Goal: Task Accomplishment & Management: Use online tool/utility

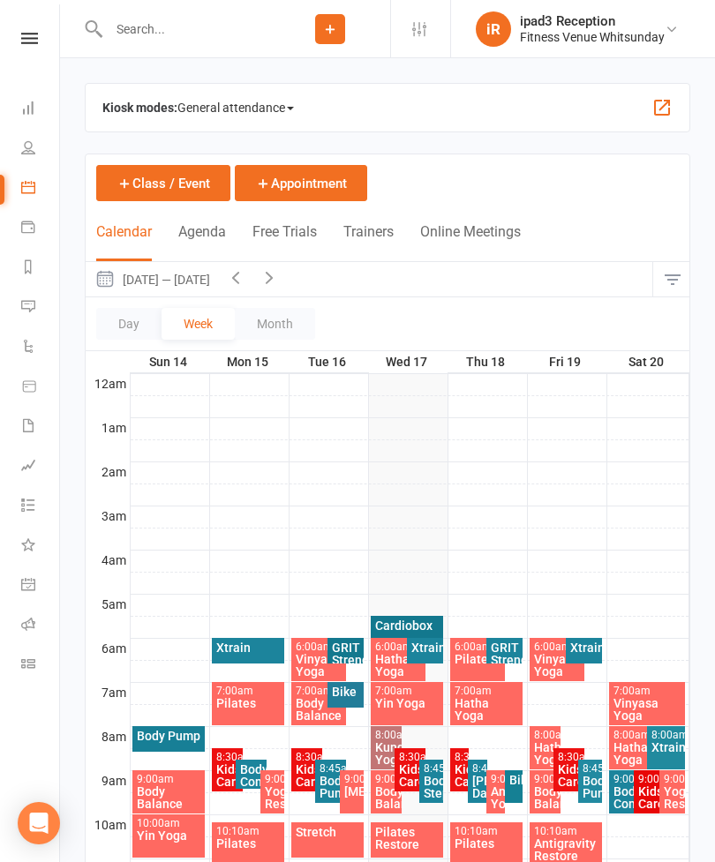
click at [167, 186] on button "Class / Event" at bounding box center [163, 183] width 134 height 36
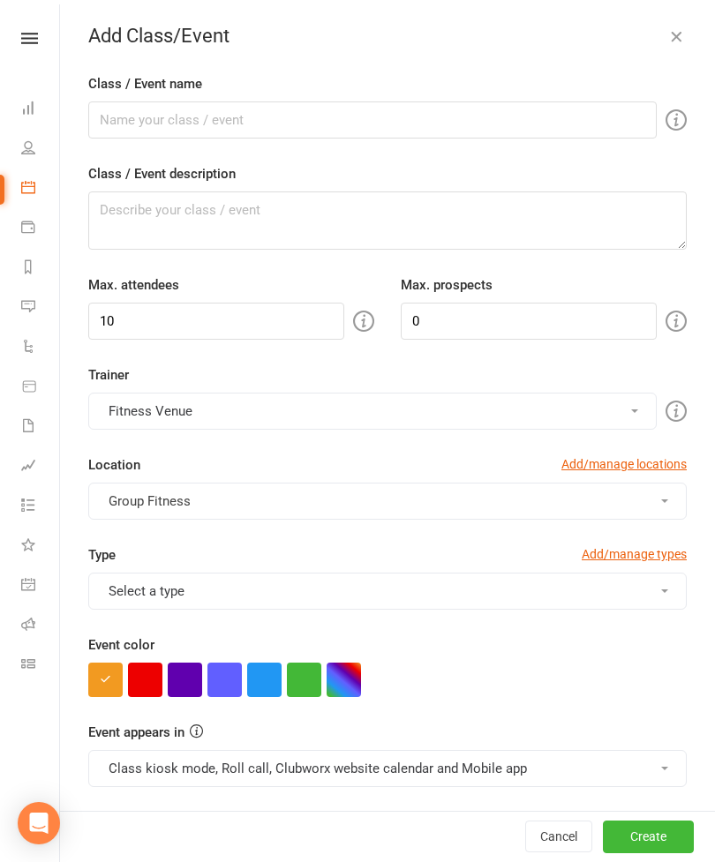
checkbox input "true"
click at [40, 187] on link "Calendar" at bounding box center [41, 189] width 40 height 40
click at [25, 152] on icon at bounding box center [28, 147] width 14 height 14
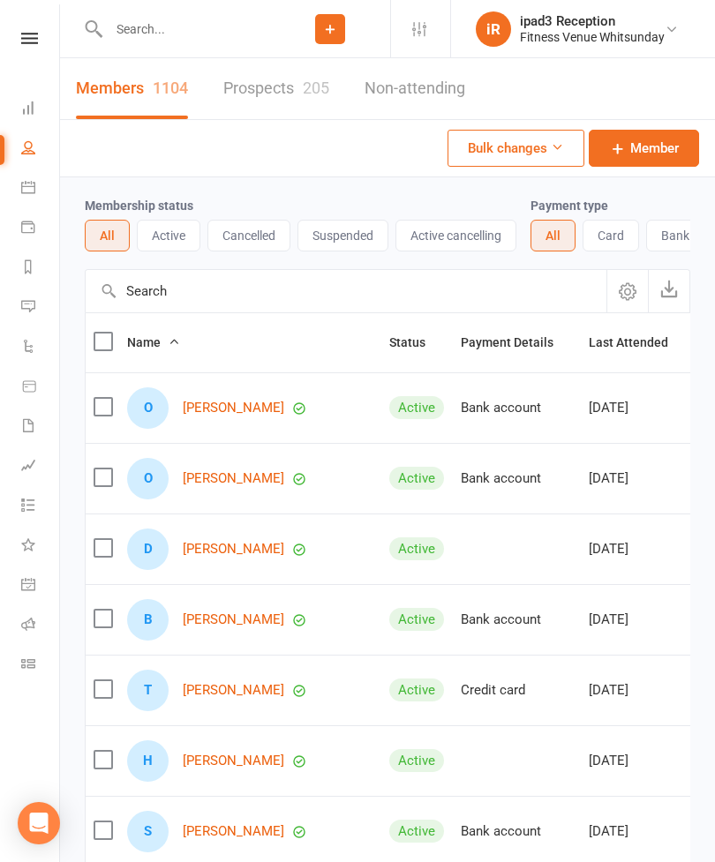
click at [25, 182] on icon at bounding box center [28, 187] width 14 height 14
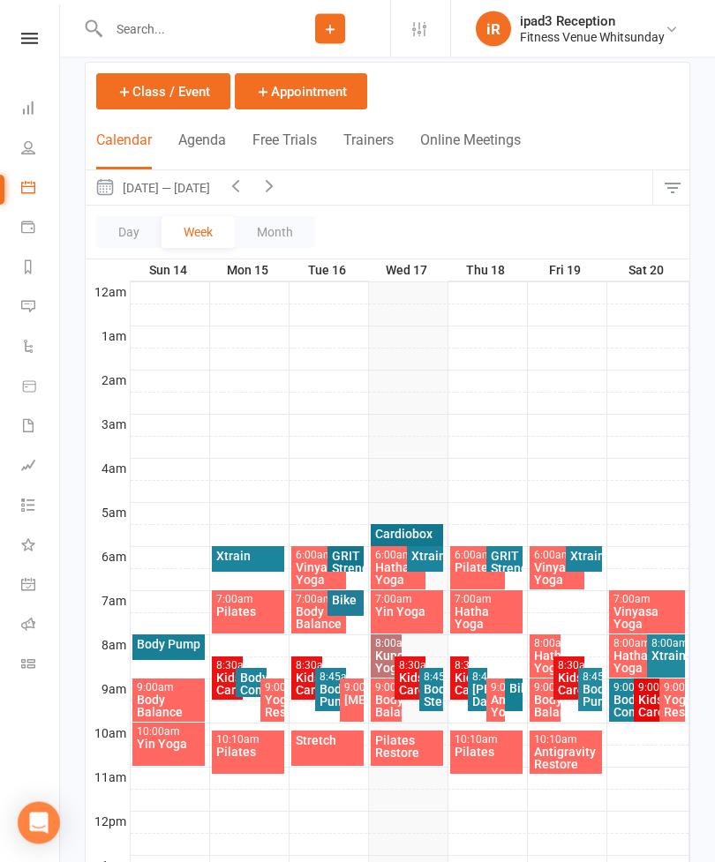
scroll to position [94, 0]
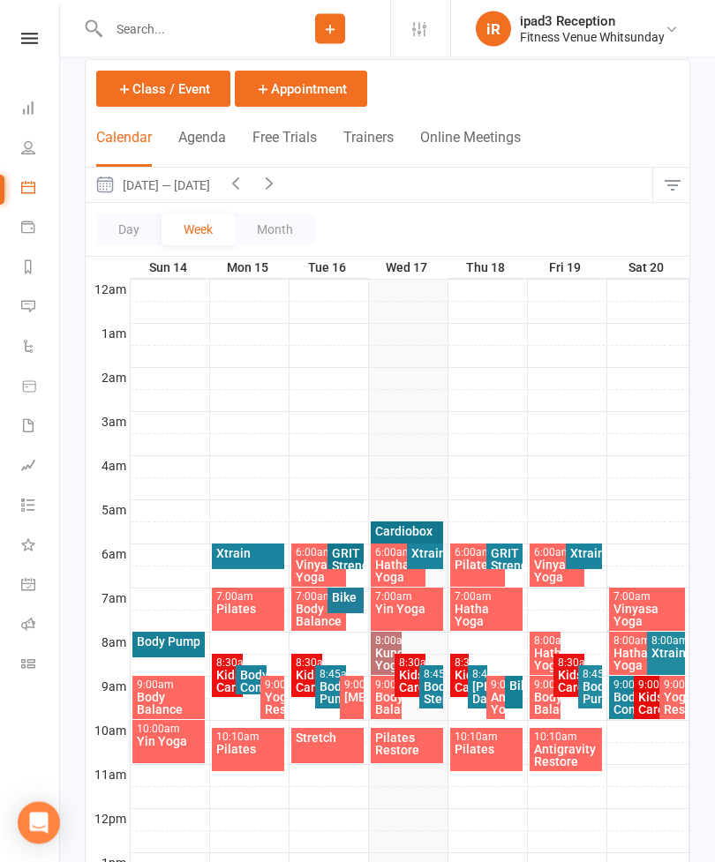
click at [439, 693] on div "Body Step" at bounding box center [432, 693] width 18 height 25
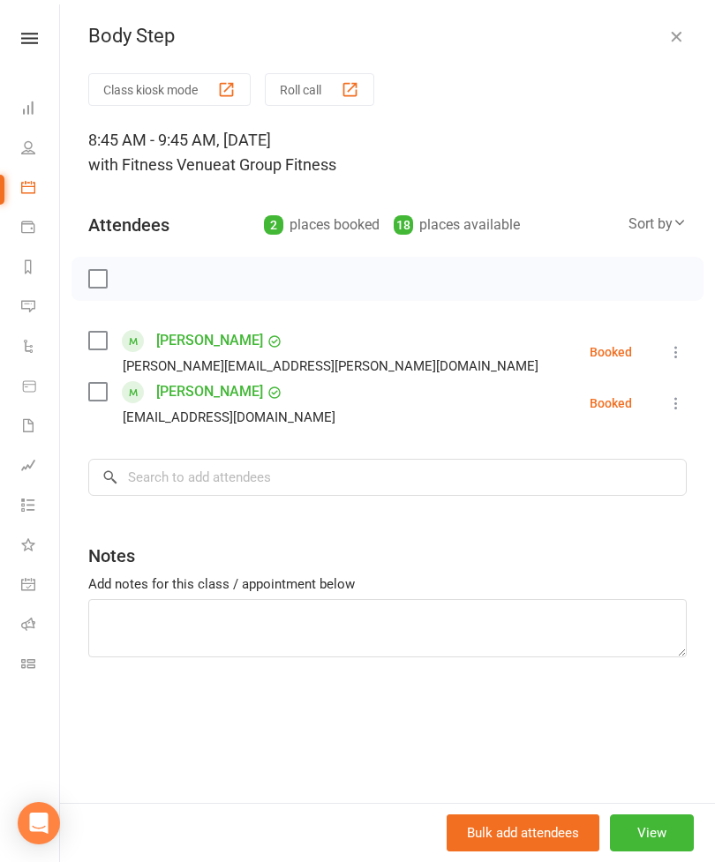
click at [104, 341] on label at bounding box center [97, 341] width 18 height 18
click at [94, 384] on label at bounding box center [97, 392] width 18 height 18
click at [177, 88] on button "Class kiosk mode" at bounding box center [169, 89] width 162 height 33
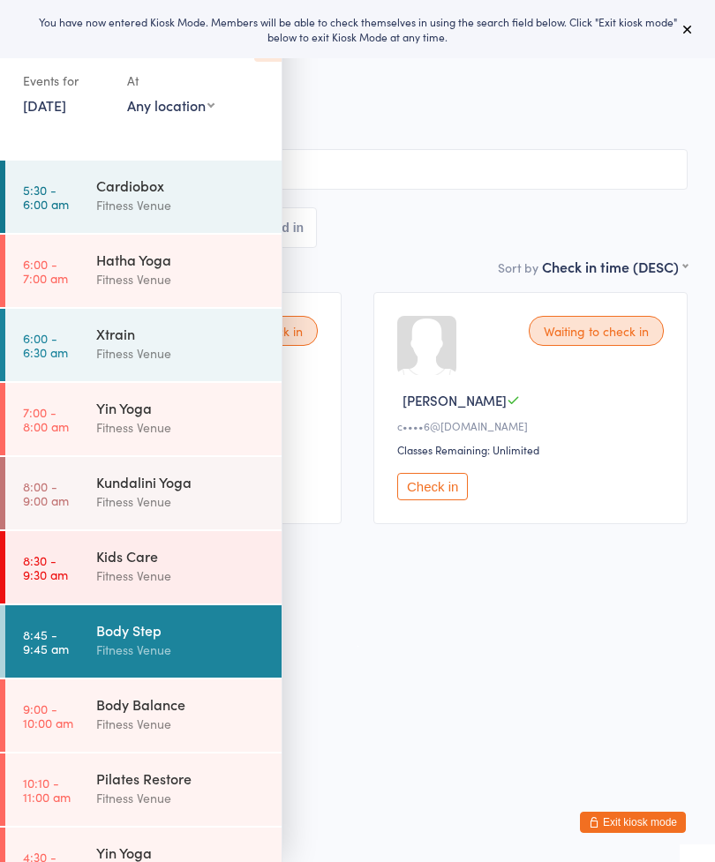
click at [440, 153] on input "search" at bounding box center [357, 169] width 660 height 41
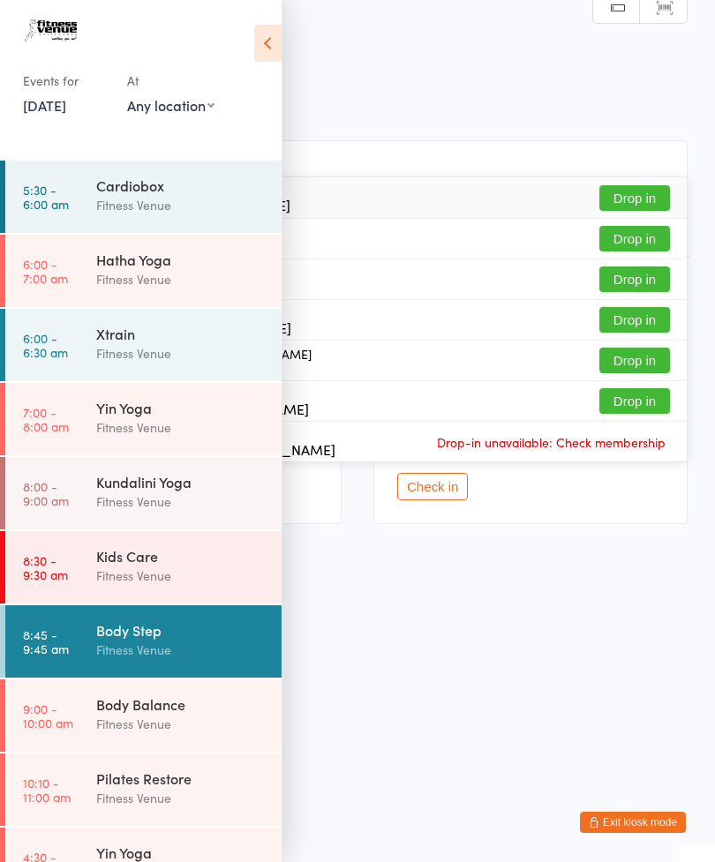
click at [258, 38] on icon at bounding box center [267, 43] width 27 height 37
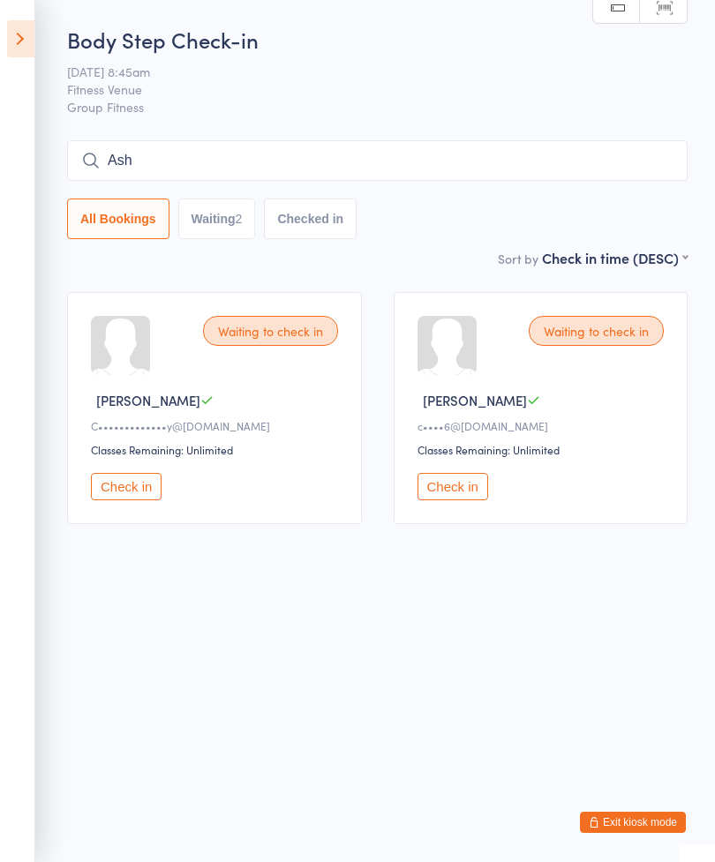
click at [451, 172] on input "Ash" at bounding box center [377, 160] width 620 height 41
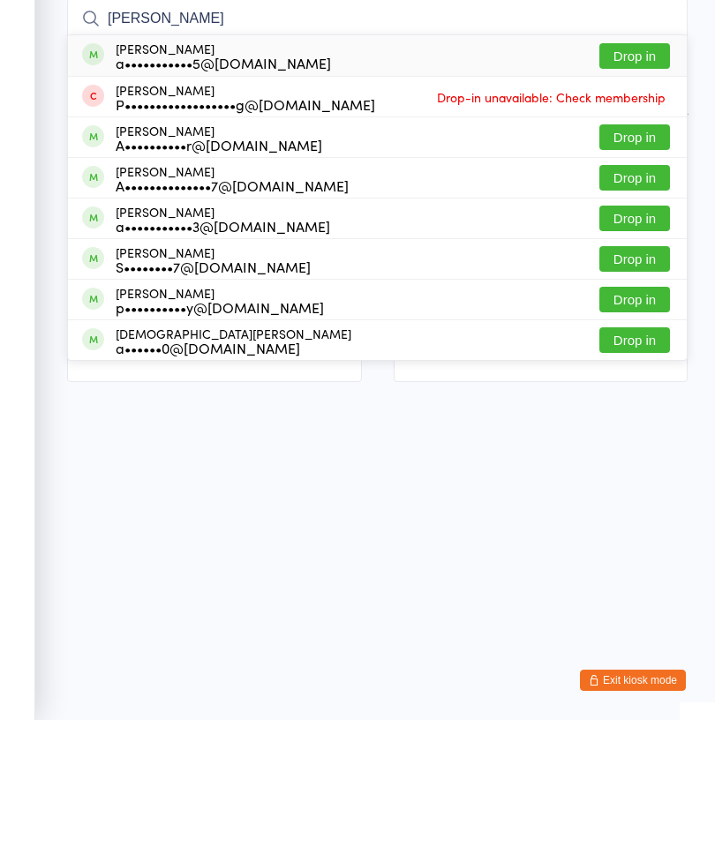
type input "[PERSON_NAME]"
click at [636, 185] on button "Drop in" at bounding box center [634, 198] width 71 height 26
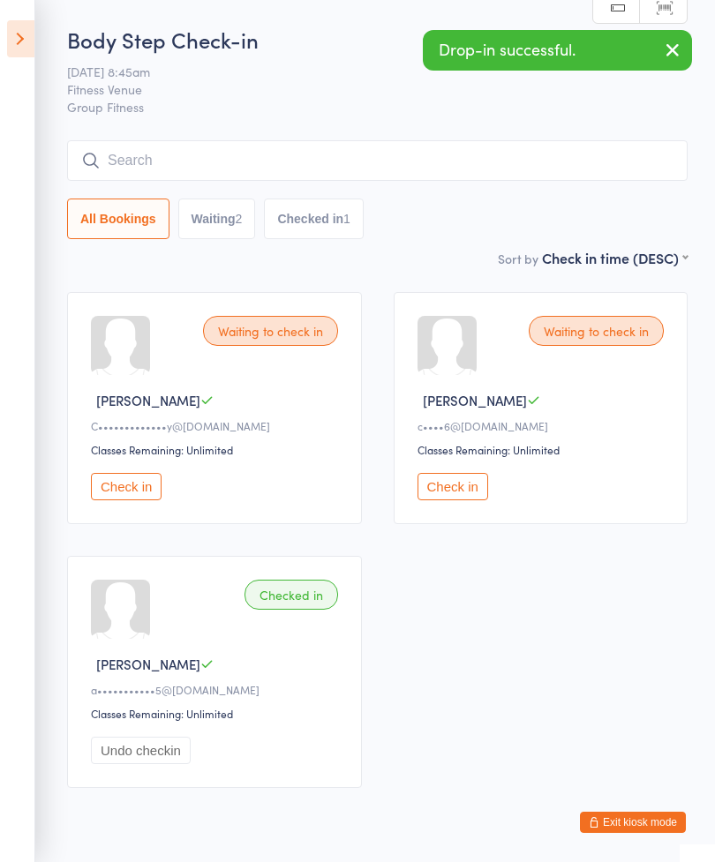
click at [132, 494] on button "Check in" at bounding box center [126, 486] width 71 height 27
click at [468, 498] on button "Check in" at bounding box center [452, 486] width 71 height 27
click at [331, 169] on input "search" at bounding box center [377, 160] width 620 height 41
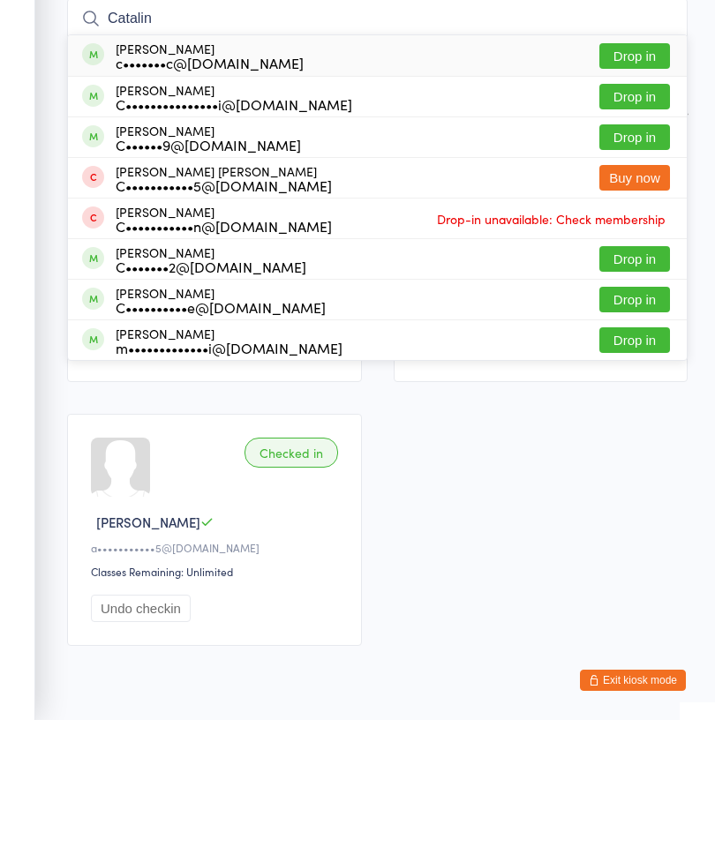
type input "Catalin"
click at [636, 226] on button "Drop in" at bounding box center [634, 239] width 71 height 26
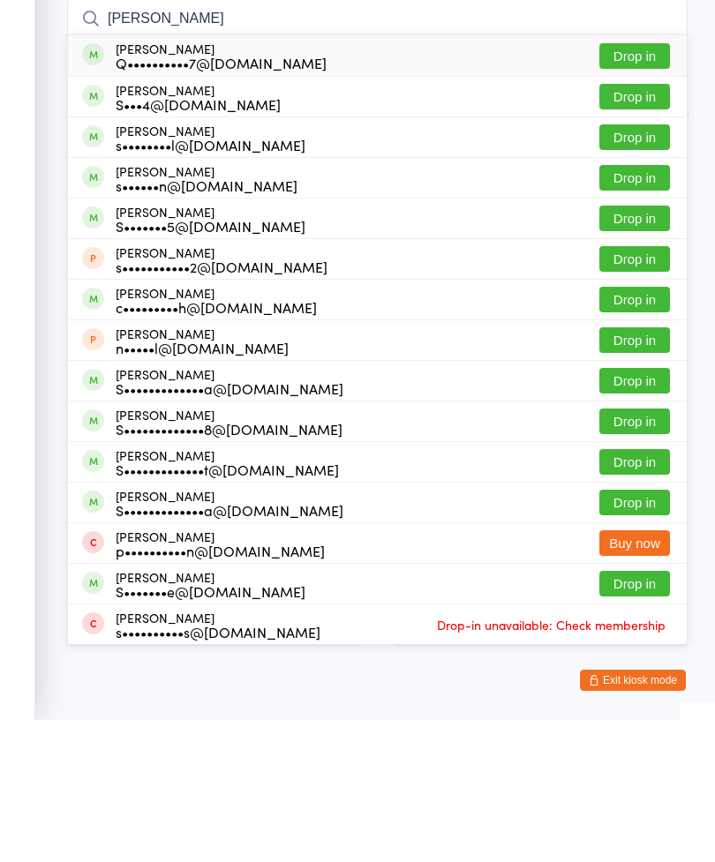
type input "[PERSON_NAME]"
click at [630, 632] on button "Drop in" at bounding box center [634, 645] width 71 height 26
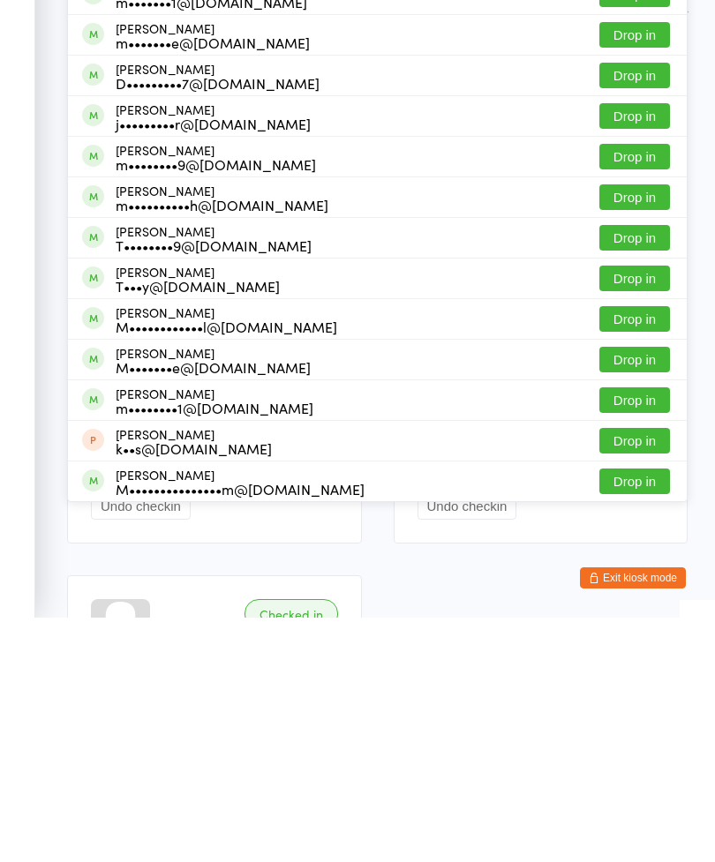
type input "[PERSON_NAME]"
click at [644, 713] on button "Drop in" at bounding box center [634, 726] width 71 height 26
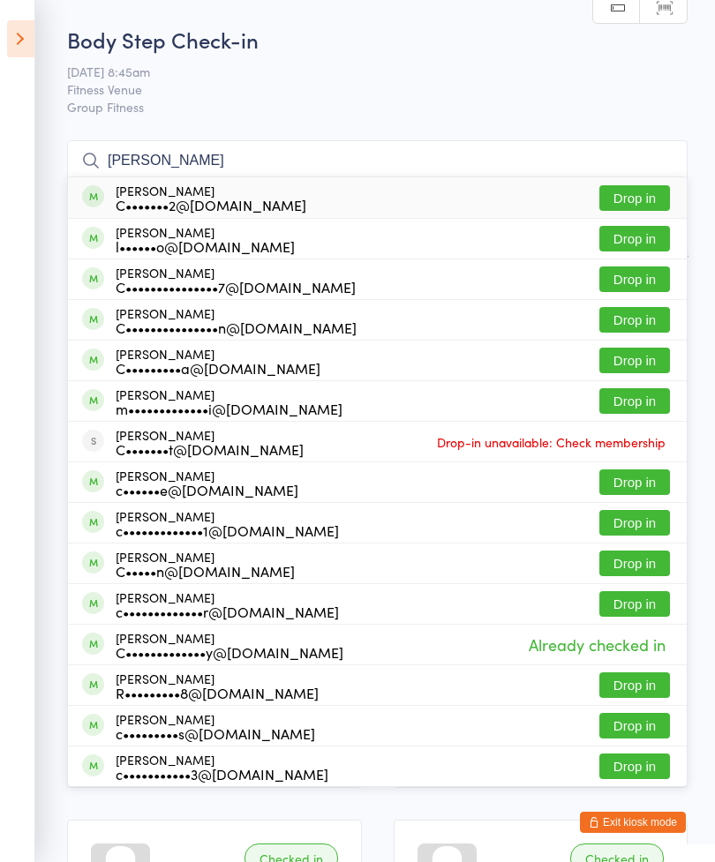
type input "[PERSON_NAME]"
click at [635, 367] on button "Drop in" at bounding box center [634, 361] width 71 height 26
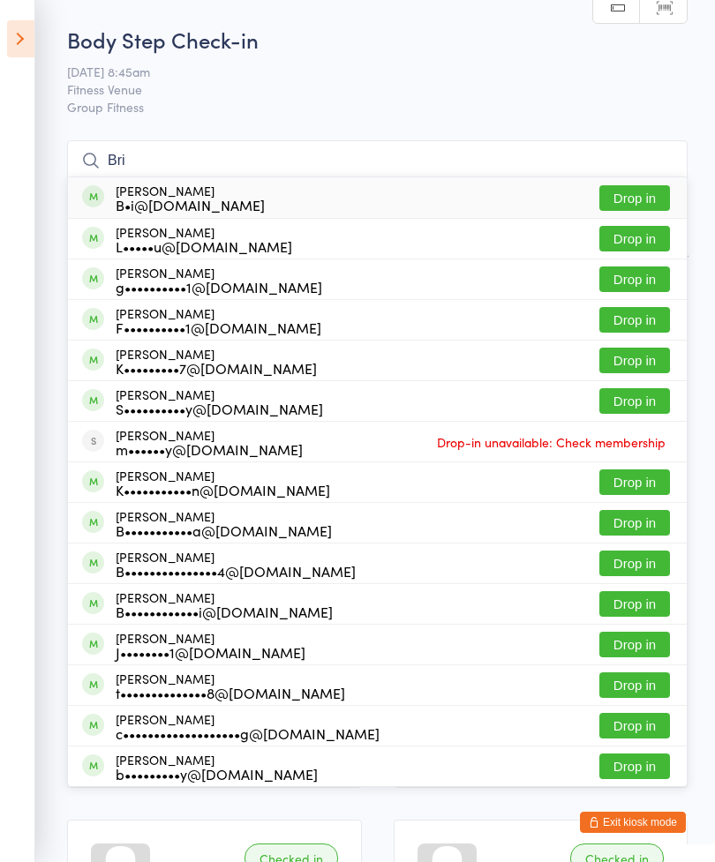
type input "Bri"
click at [626, 204] on button "Drop in" at bounding box center [634, 198] width 71 height 26
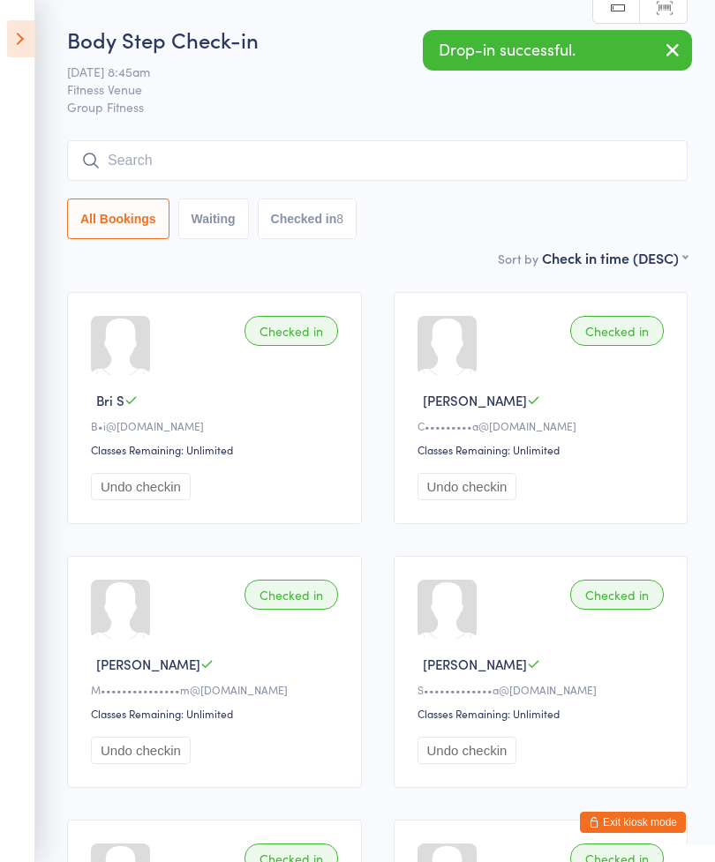
click at [330, 162] on input "search" at bounding box center [377, 160] width 620 height 41
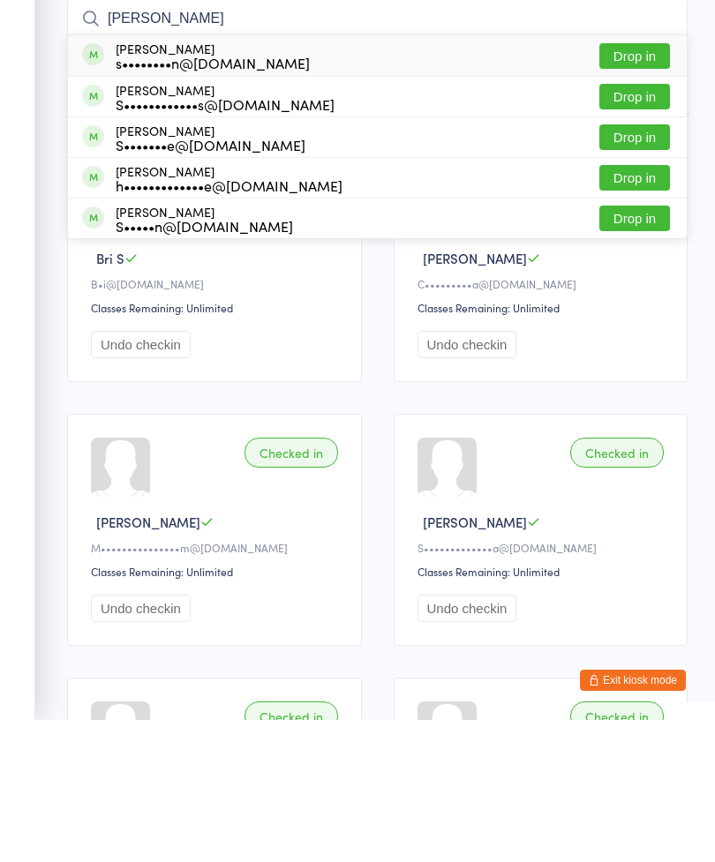
type input "[PERSON_NAME]"
click at [633, 185] on button "Drop in" at bounding box center [634, 198] width 71 height 26
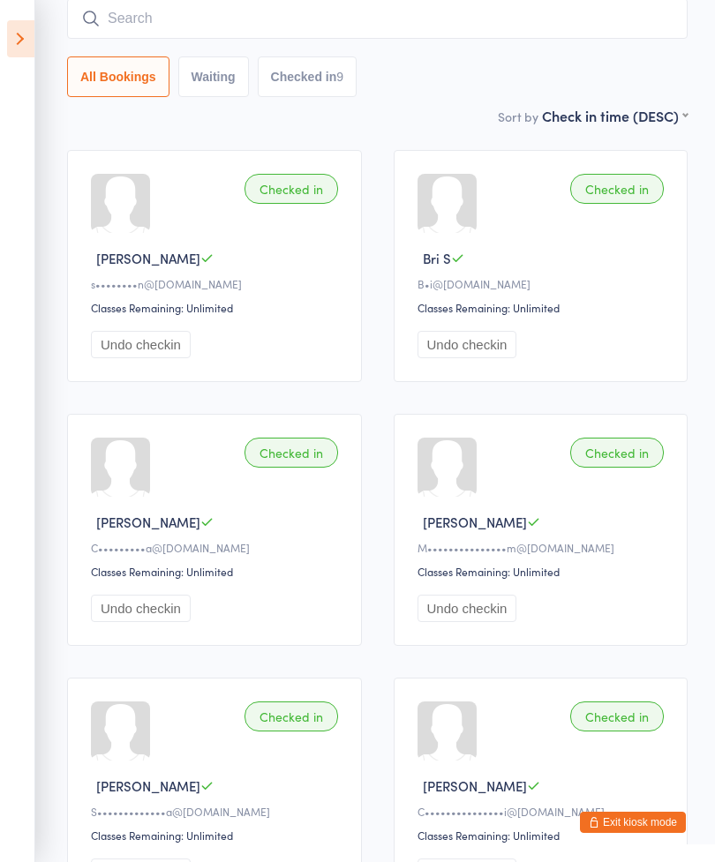
click at [319, 9] on input "search" at bounding box center [377, 18] width 620 height 41
